Goal: Download file/media

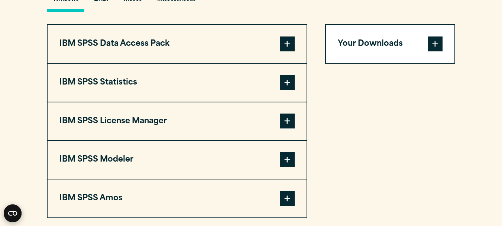
scroll to position [578, 0]
click at [227, 89] on button "IBM SPSS Statistics" at bounding box center [177, 83] width 259 height 38
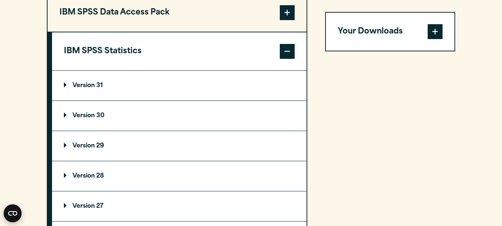
scroll to position [600, 0]
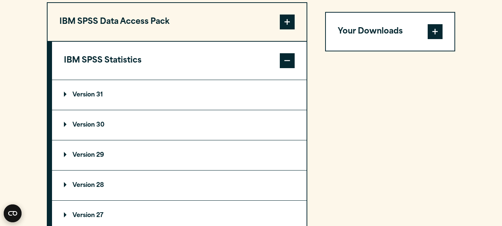
click at [90, 93] on p "Version 31" at bounding box center [83, 95] width 39 height 6
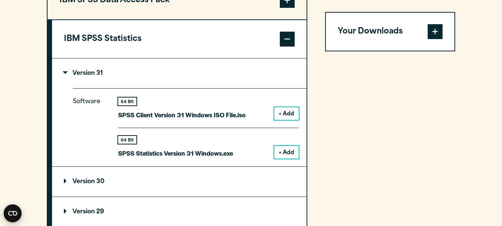
scroll to position [622, 0]
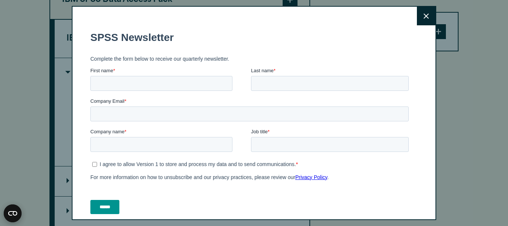
click at [417, 15] on button "Close" at bounding box center [426, 16] width 19 height 19
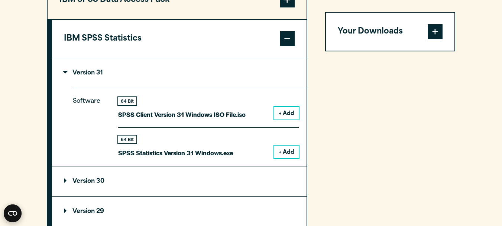
click at [286, 155] on button "+ Add" at bounding box center [286, 151] width 25 height 13
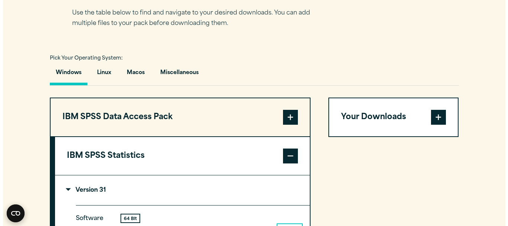
scroll to position [512, 0]
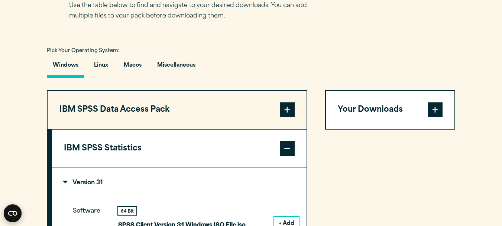
click at [389, 106] on button "Your Downloads" at bounding box center [390, 110] width 129 height 38
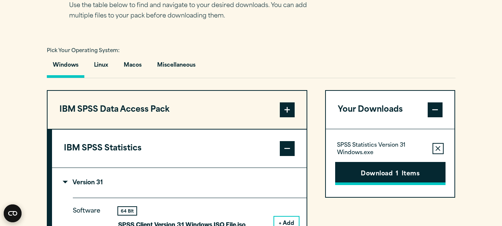
click at [367, 179] on button "Download 1 Items" at bounding box center [390, 173] width 110 height 23
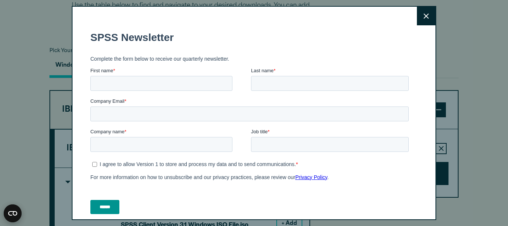
click at [417, 12] on button "Close" at bounding box center [426, 16] width 19 height 19
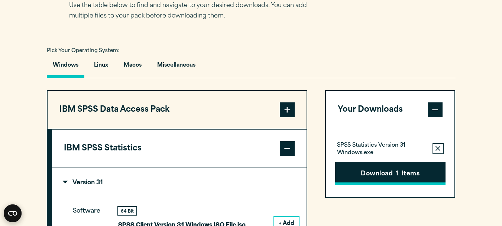
click at [388, 169] on button "Download 1 Items" at bounding box center [390, 173] width 110 height 23
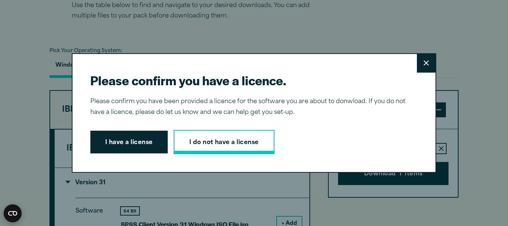
click at [232, 147] on link "I do not have a license" at bounding box center [224, 142] width 101 height 25
